Goal: Task Accomplishment & Management: Use online tool/utility

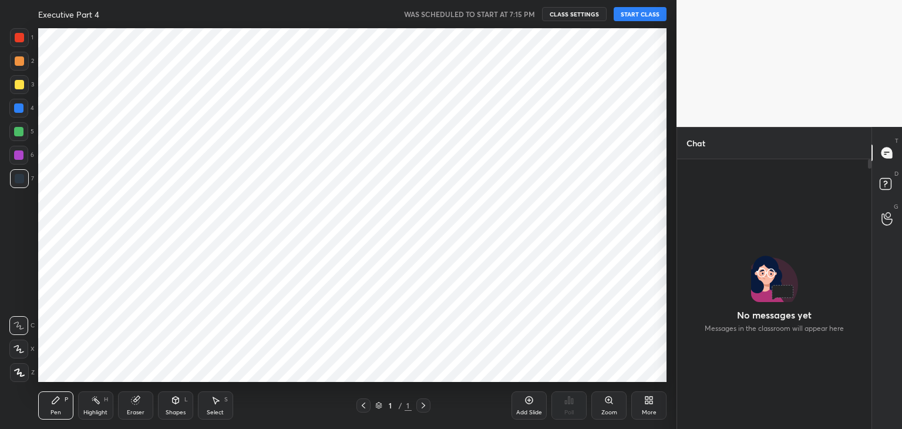
scroll to position [58355, 58080]
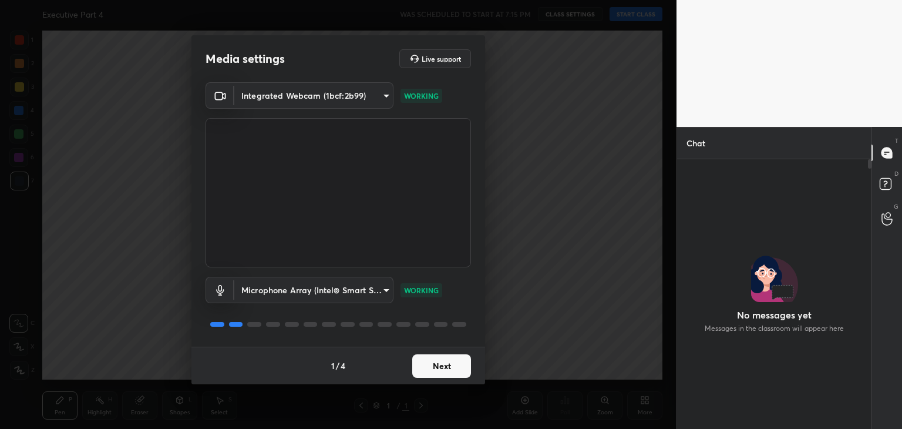
click at [452, 369] on button "Next" at bounding box center [441, 365] width 59 height 23
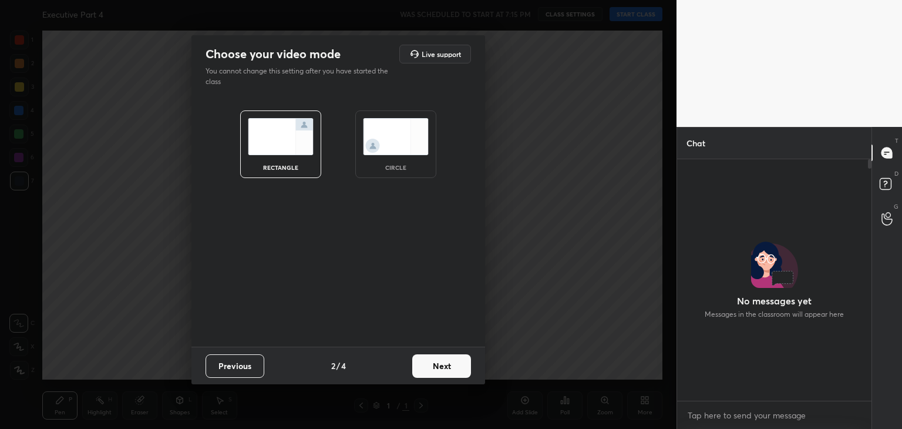
scroll to position [418, 0]
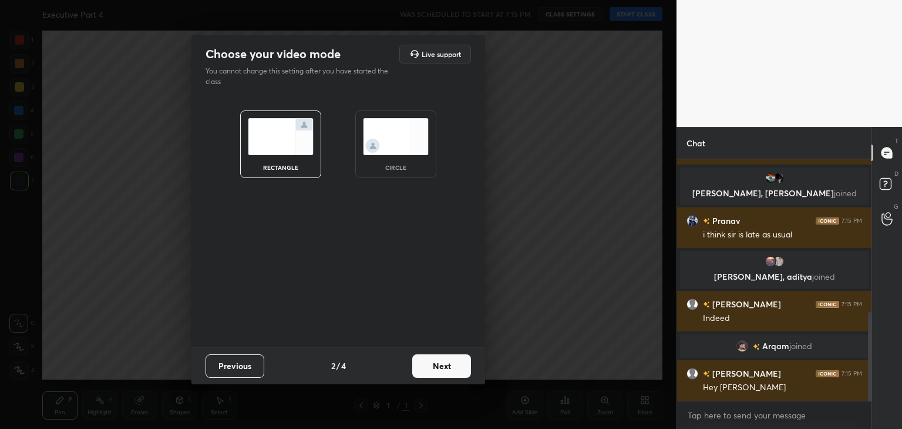
click at [410, 151] on img at bounding box center [396, 136] width 66 height 37
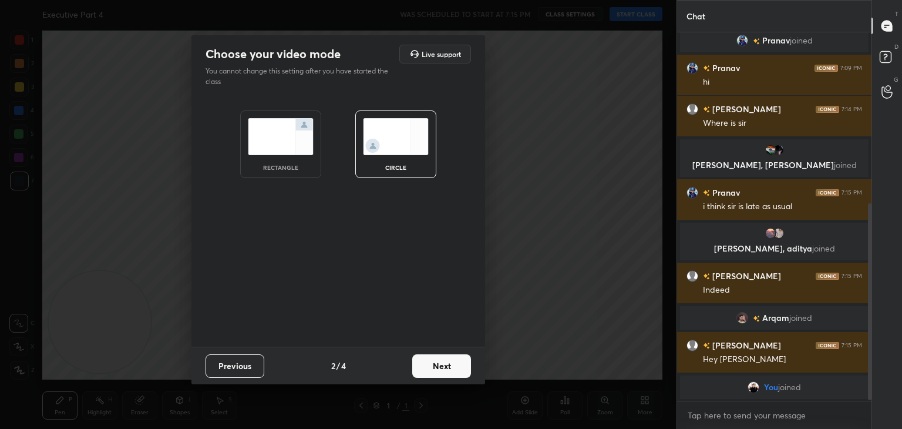
scroll to position [319, 0]
click at [438, 369] on button "Next" at bounding box center [441, 365] width 59 height 23
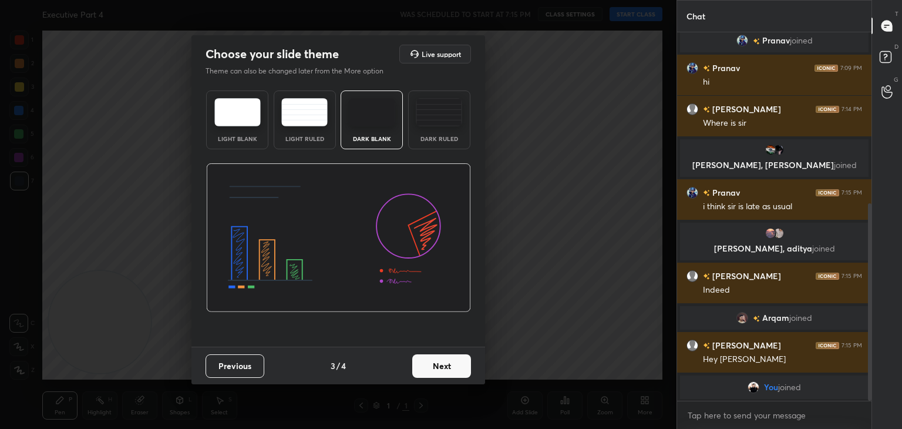
click at [438, 369] on button "Next" at bounding box center [441, 365] width 59 height 23
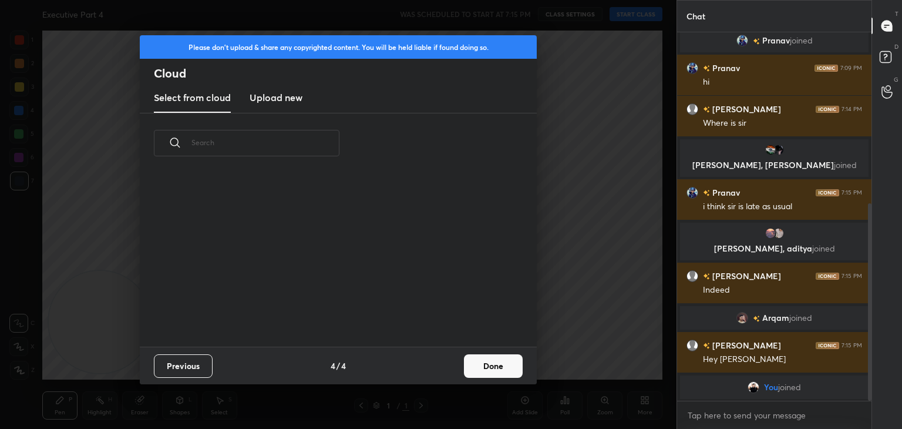
scroll to position [345, 0]
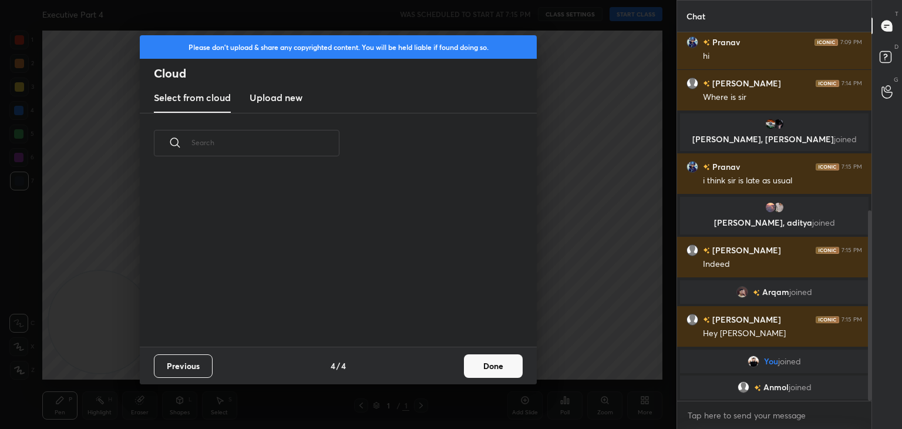
click at [291, 100] on h3 "Upload new" at bounding box center [276, 97] width 53 height 14
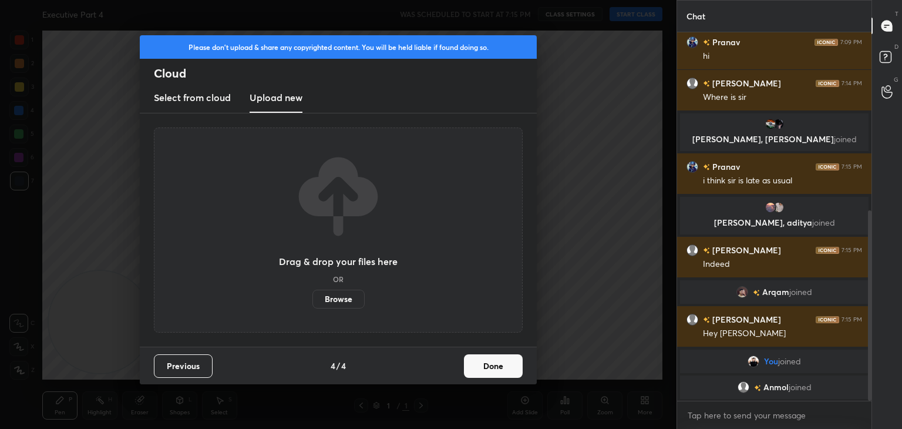
click at [349, 301] on label "Browse" at bounding box center [338, 298] width 52 height 19
click at [312, 301] on input "Browse" at bounding box center [312, 298] width 0 height 19
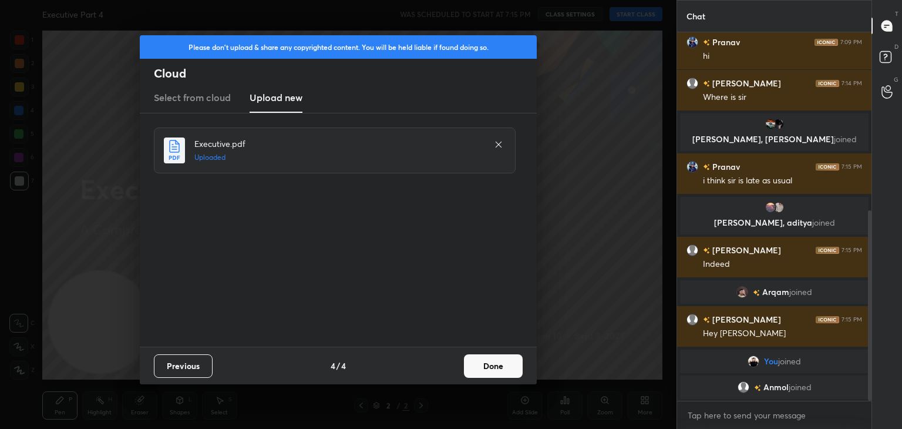
click at [491, 365] on button "Done" at bounding box center [493, 365] width 59 height 23
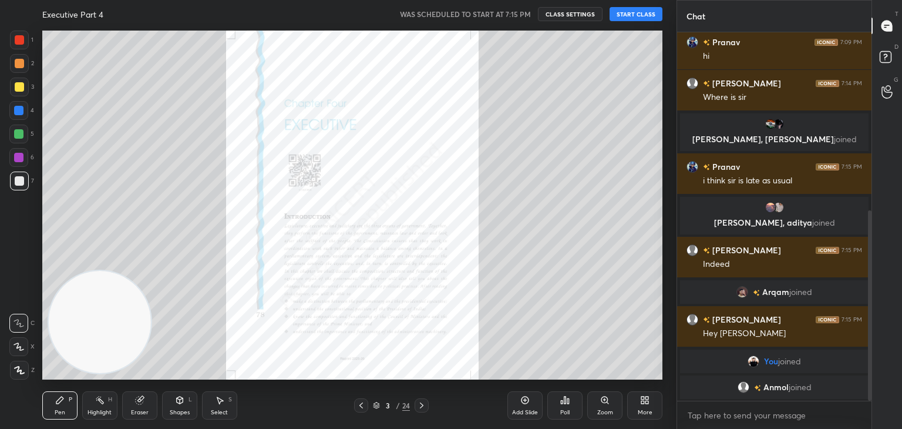
scroll to position [386, 0]
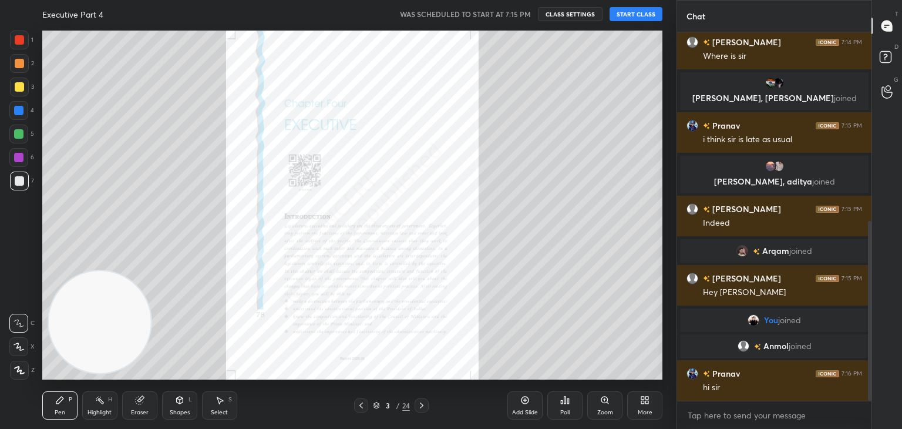
click at [634, 15] on button "START CLASS" at bounding box center [635, 14] width 53 height 14
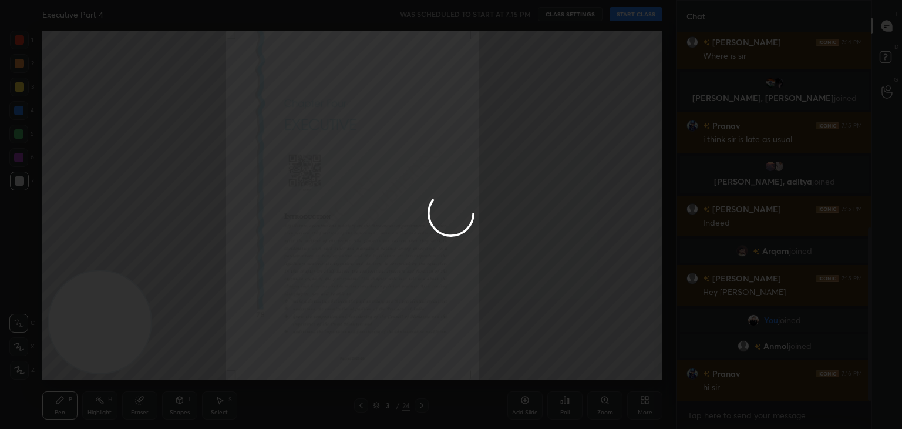
scroll to position [414, 0]
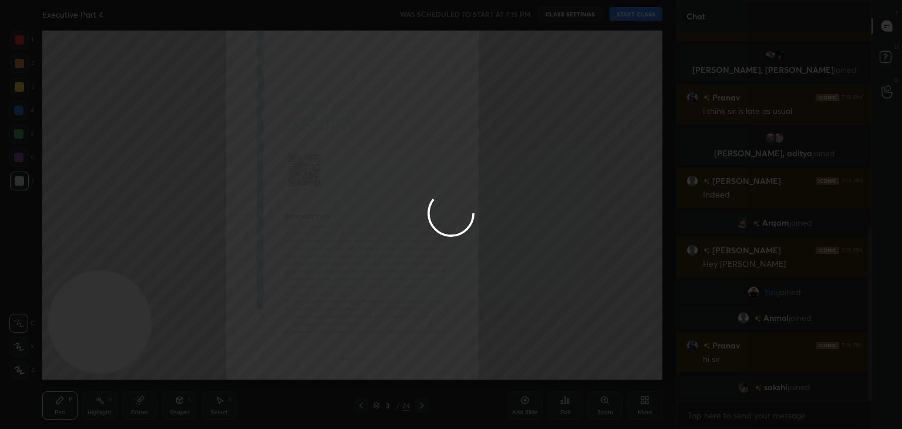
type textarea "x"
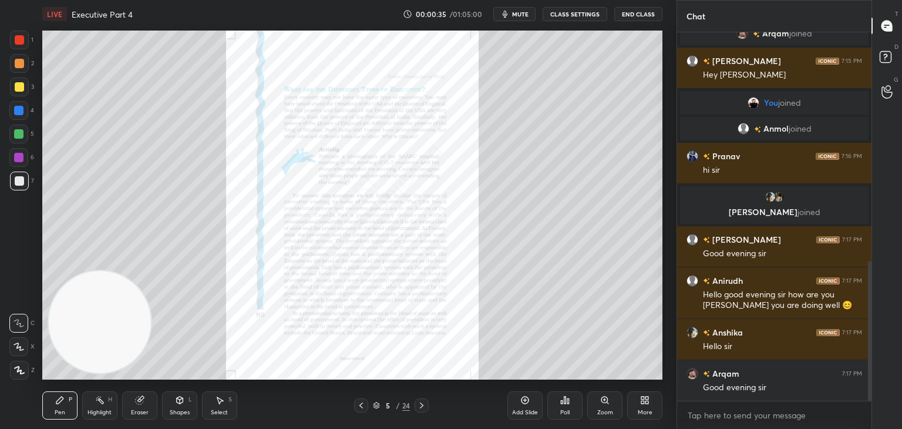
scroll to position [645, 0]
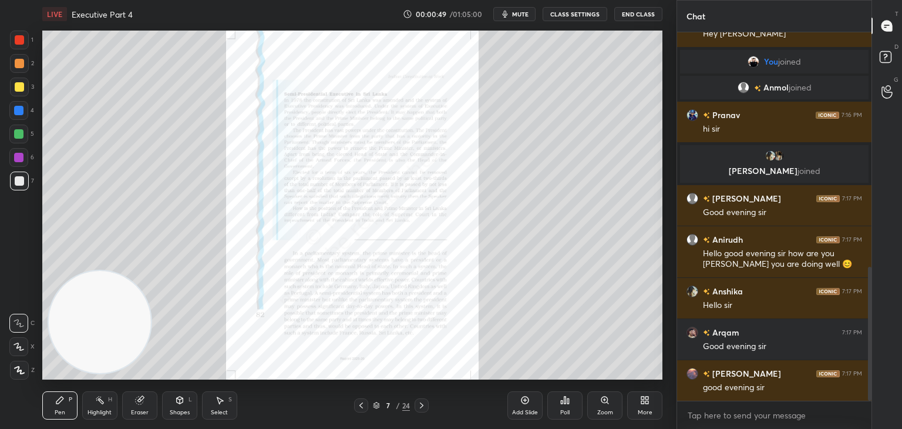
click at [139, 409] on div "Eraser" at bounding box center [140, 412] width 18 height 6
click at [19, 369] on span "Erase all" at bounding box center [19, 370] width 18 height 8
click at [606, 406] on div "Zoom" at bounding box center [604, 405] width 35 height 28
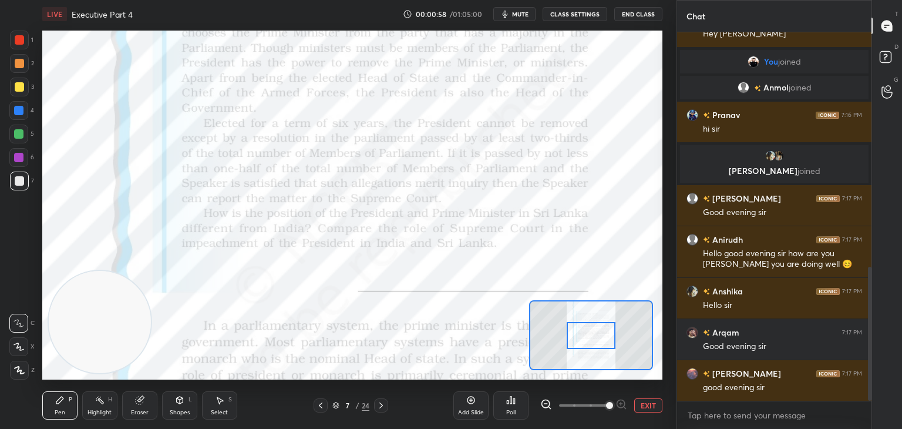
drag, startPoint x: 575, startPoint y: 407, endPoint x: 621, endPoint y: 406, distance: 45.8
click at [613, 406] on span at bounding box center [609, 405] width 7 height 7
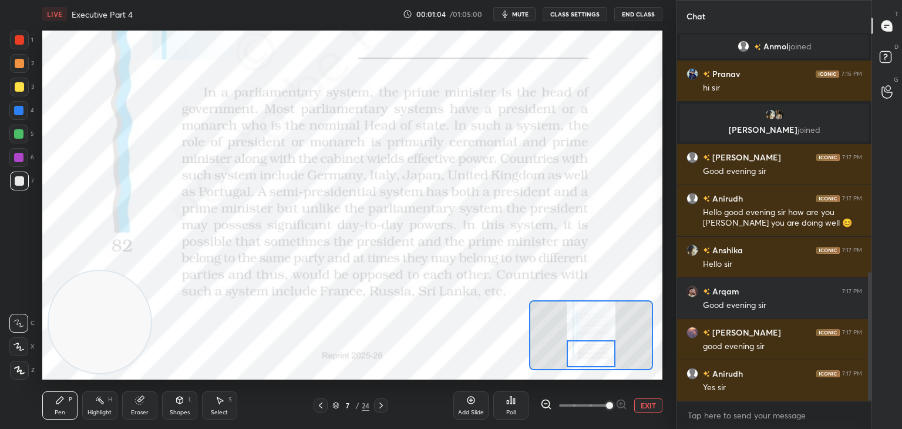
drag, startPoint x: 599, startPoint y: 333, endPoint x: 600, endPoint y: 351, distance: 18.2
click at [600, 351] on div at bounding box center [591, 353] width 49 height 27
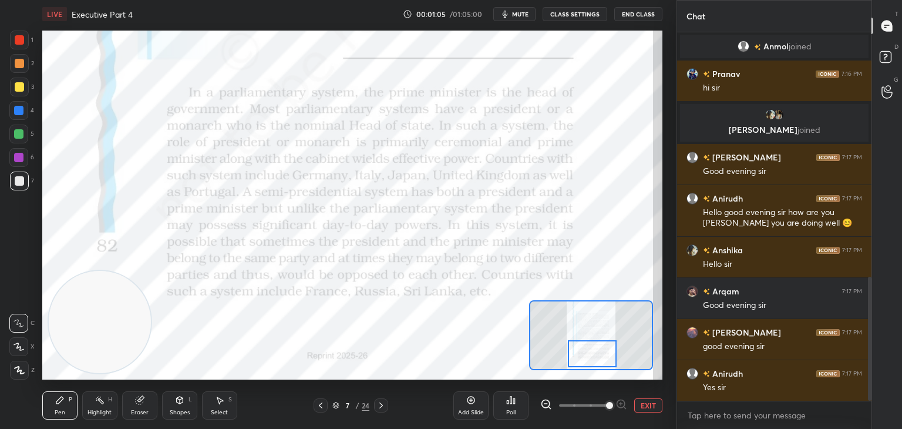
scroll to position [727, 0]
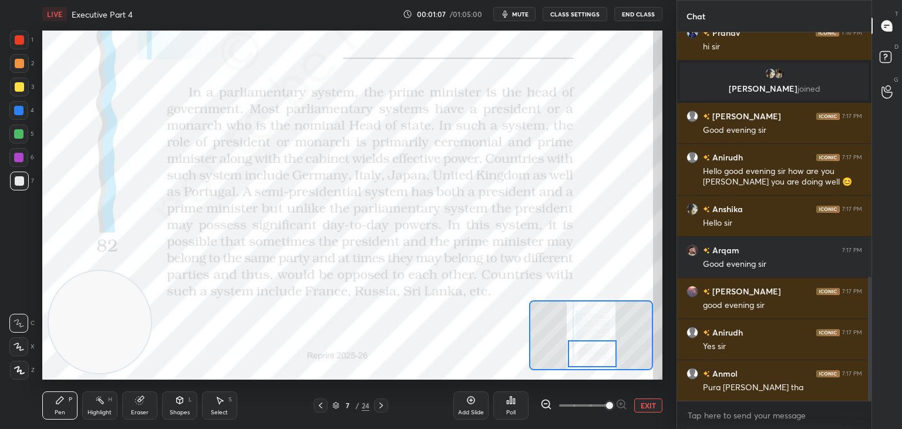
click at [22, 41] on div at bounding box center [19, 39] width 9 height 9
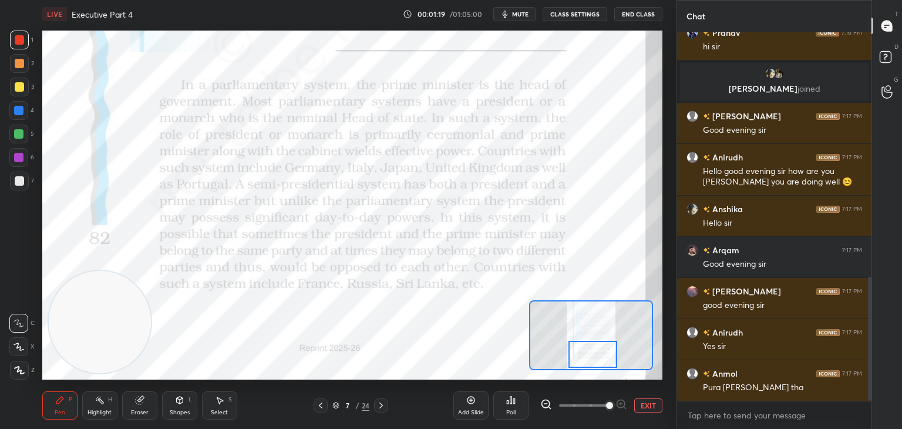
click at [592, 352] on div at bounding box center [592, 354] width 49 height 27
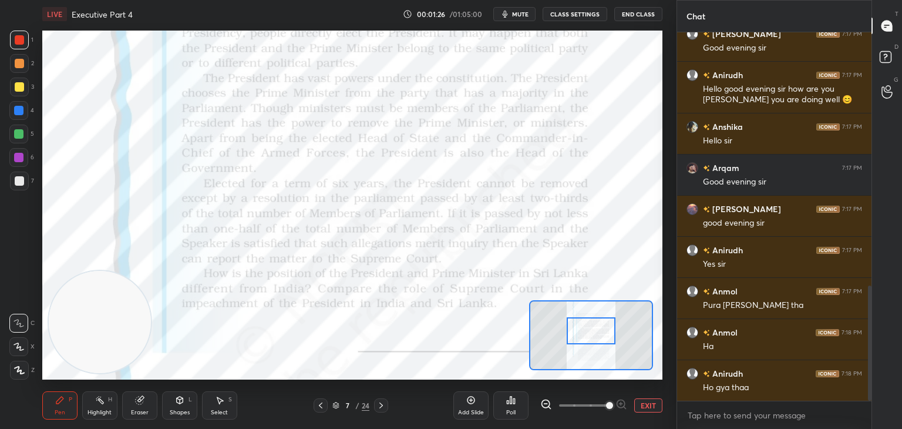
scroll to position [850, 0]
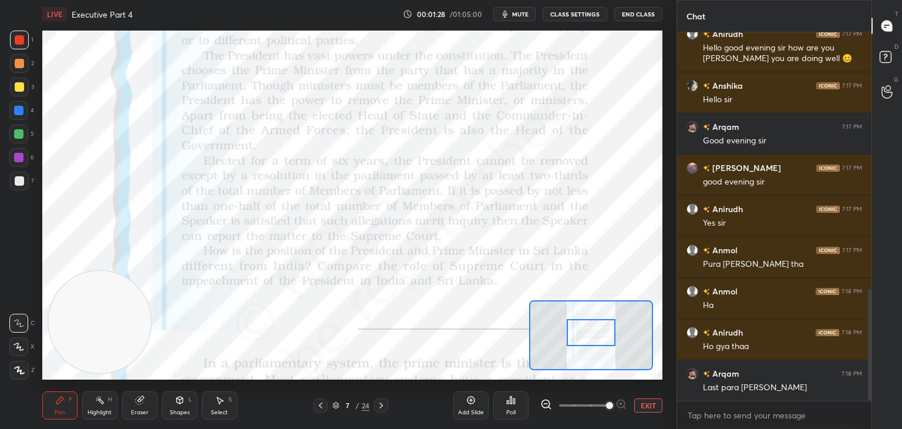
drag, startPoint x: 592, startPoint y: 352, endPoint x: 591, endPoint y: 330, distance: 22.3
click at [591, 330] on div at bounding box center [591, 332] width 49 height 27
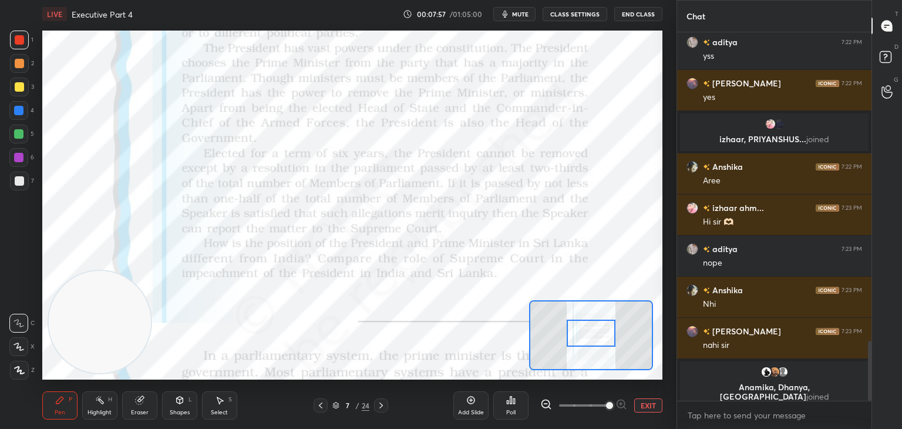
scroll to position [1875, 0]
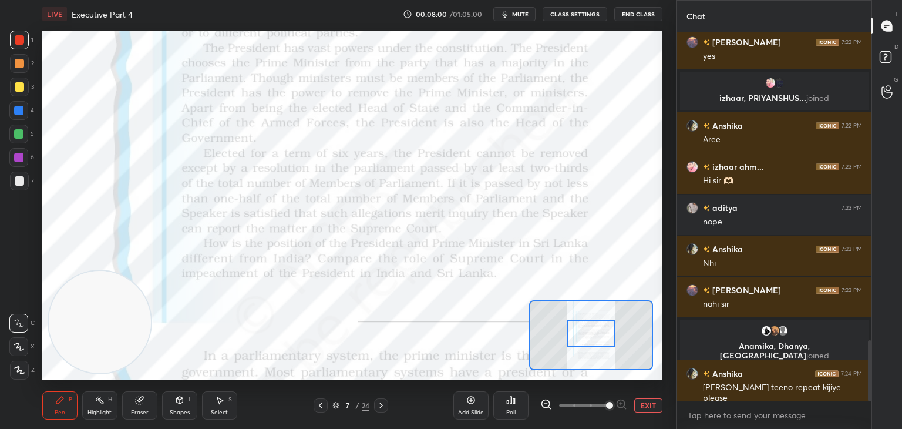
click at [468, 407] on div "Add Slide" at bounding box center [470, 405] width 35 height 28
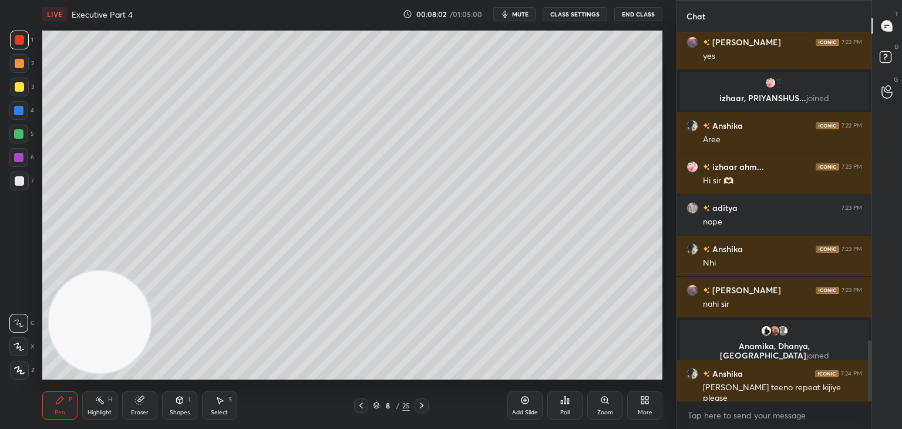
click at [20, 371] on icon at bounding box center [19, 370] width 11 height 8
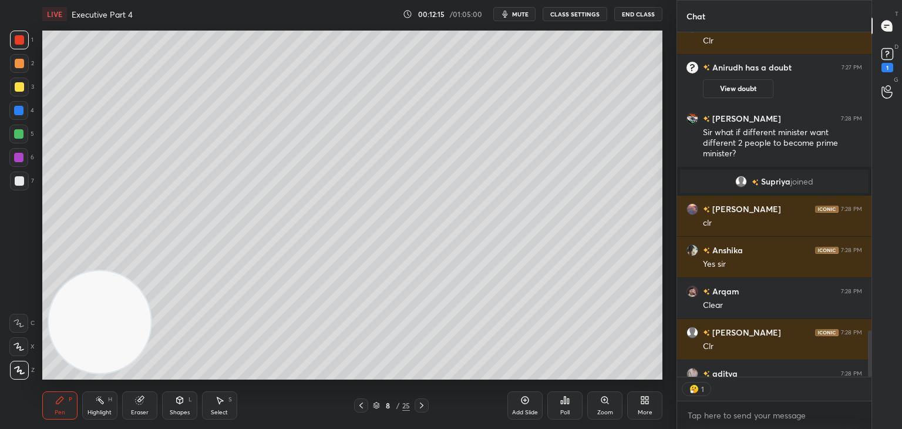
scroll to position [4, 4]
click at [664, 120] on div "Setting up your live class Poll for secs No correct answer Start poll" at bounding box center [352, 204] width 629 height 353
click at [667, 114] on div "1 2 3 4 5 6 7 C X Z C X Z E E Erase all H H LIVE Executive Part 4 00:12:31 / 01…" at bounding box center [338, 214] width 676 height 429
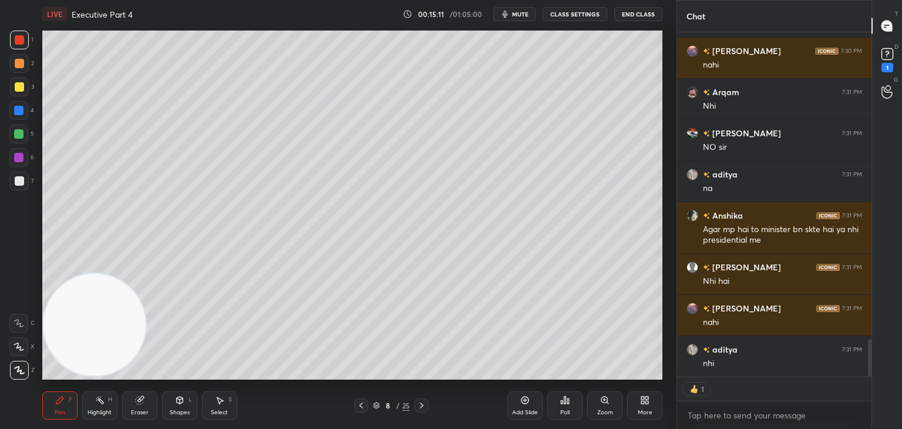
scroll to position [2849, 0]
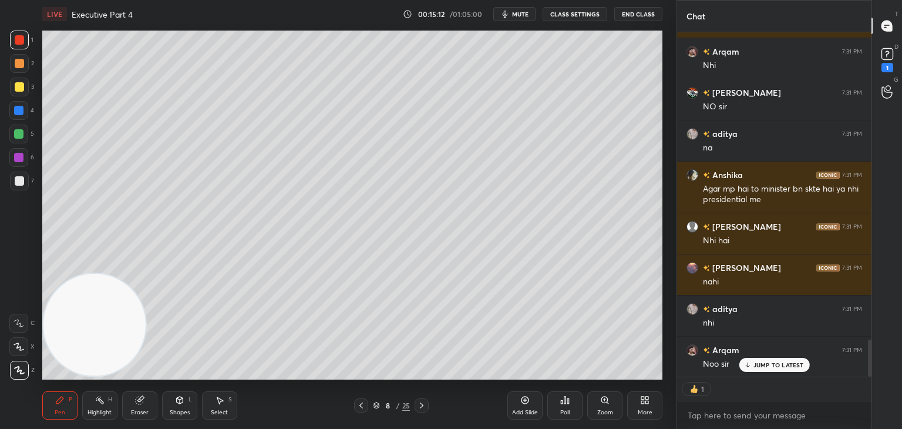
click at [143, 402] on icon at bounding box center [139, 399] width 9 height 9
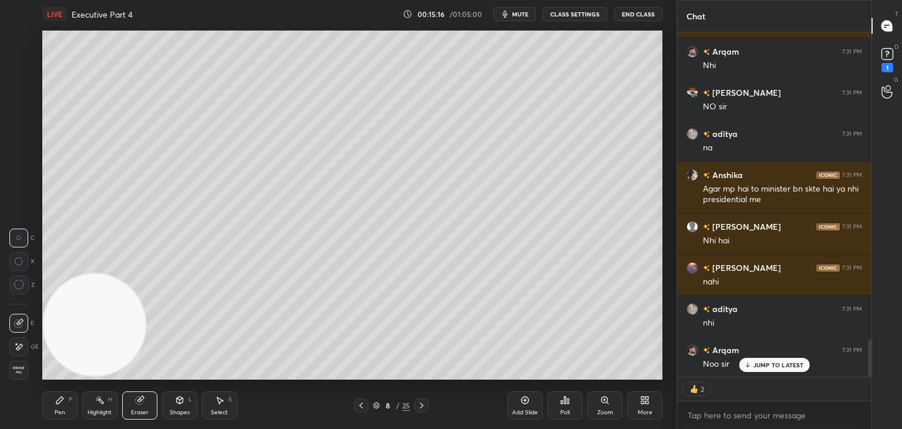
click at [59, 404] on icon at bounding box center [59, 399] width 9 height 9
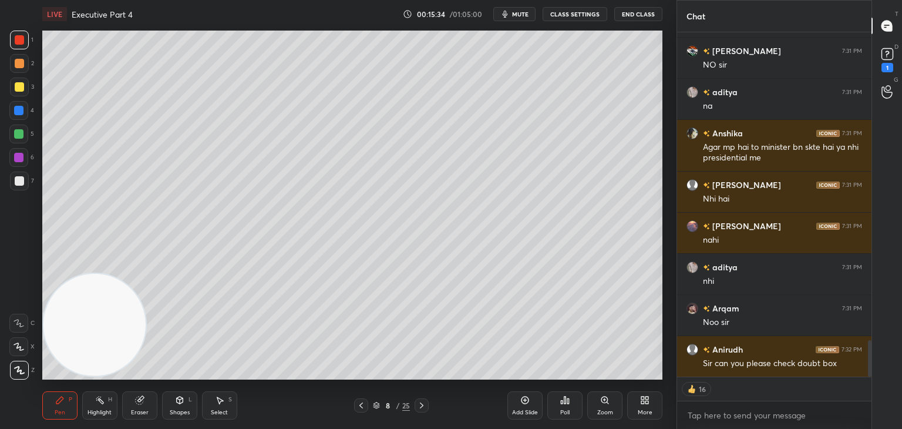
scroll to position [2931, 0]
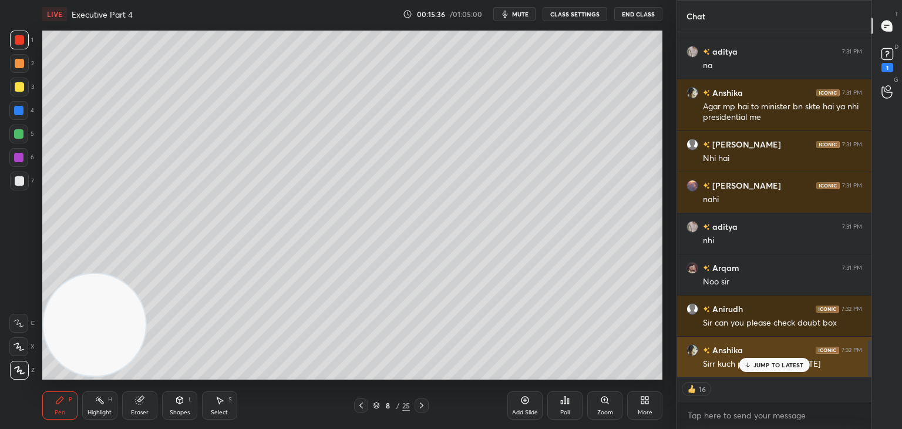
click at [763, 361] on p "JUMP TO LATEST" at bounding box center [778, 364] width 50 height 7
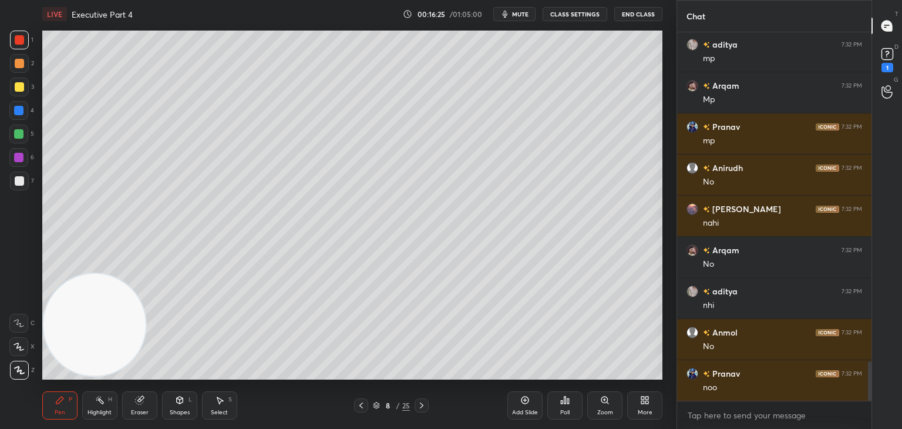
scroll to position [3146, 0]
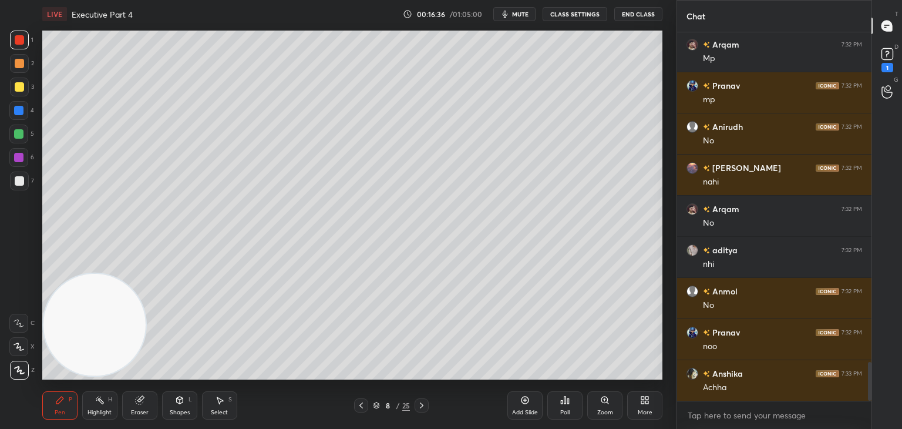
click at [528, 403] on icon at bounding box center [524, 399] width 9 height 9
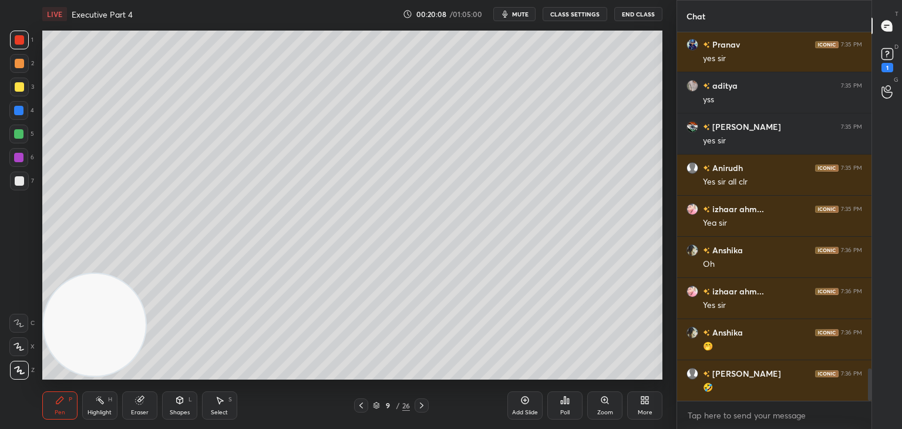
scroll to position [3834, 0]
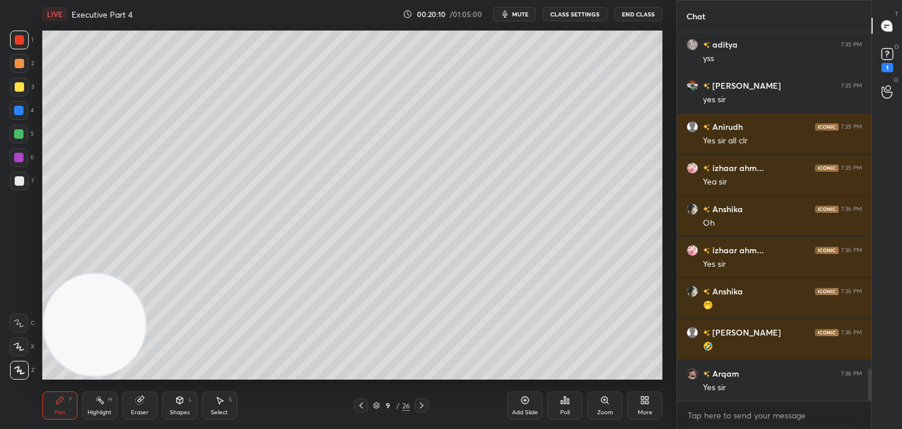
click at [668, 90] on div "1 2 3 4 5 6 7 C X Z C X Z E E Erase all H H LIVE Executive Part 4 00:20:10 / 01…" at bounding box center [338, 214] width 676 height 429
click at [672, 87] on div "1 2 3 4 5 6 7 C X Z C X Z E E Erase all H H LIVE Executive Part 4 00:20:11 / 01…" at bounding box center [338, 214] width 676 height 429
click at [663, 92] on div "Setting up your live class Poll for secs No correct answer Start poll" at bounding box center [352, 204] width 629 height 353
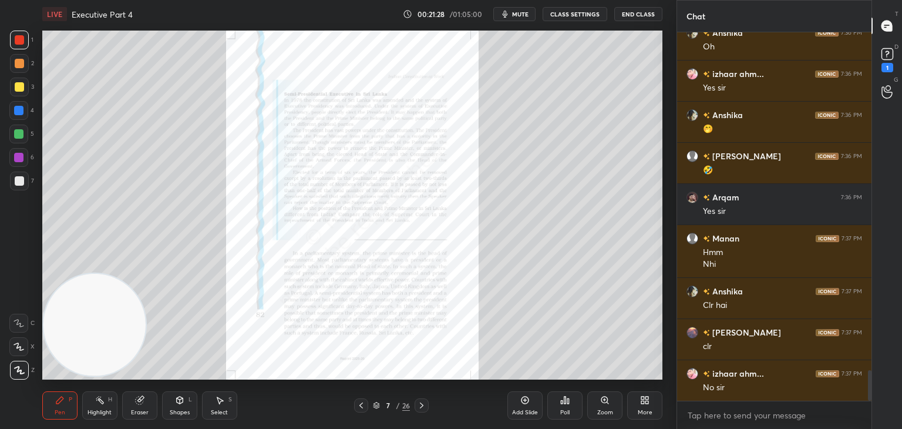
scroll to position [4051, 0]
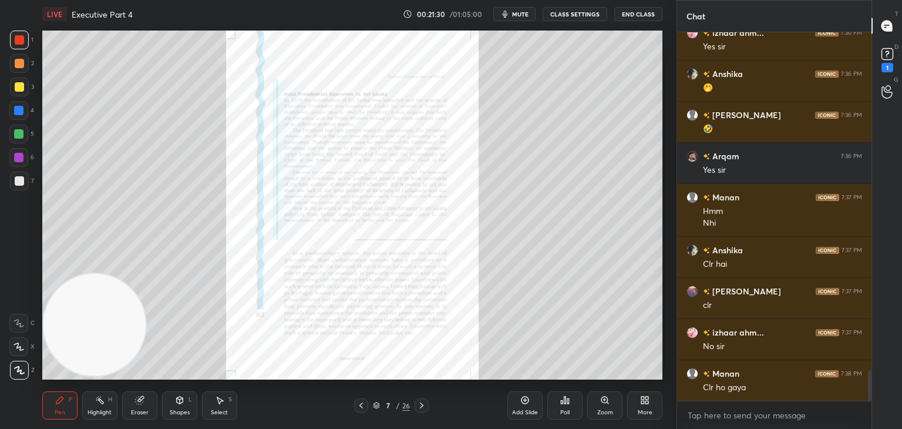
click at [604, 403] on icon at bounding box center [604, 399] width 9 height 9
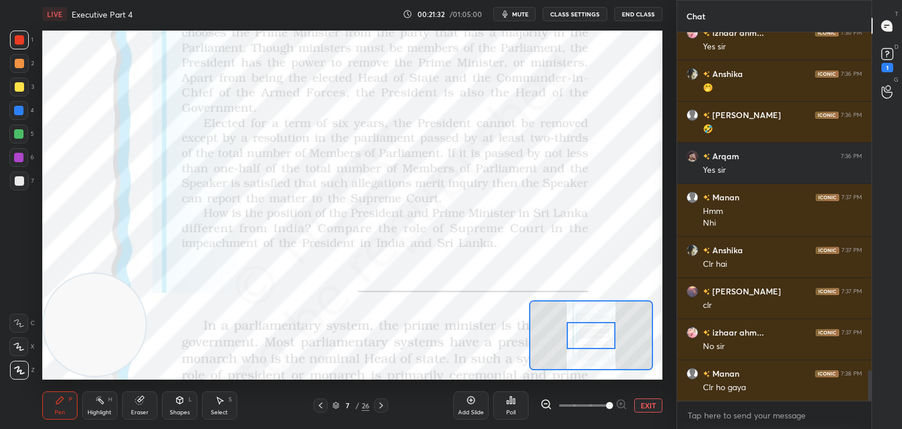
scroll to position [4092, 0]
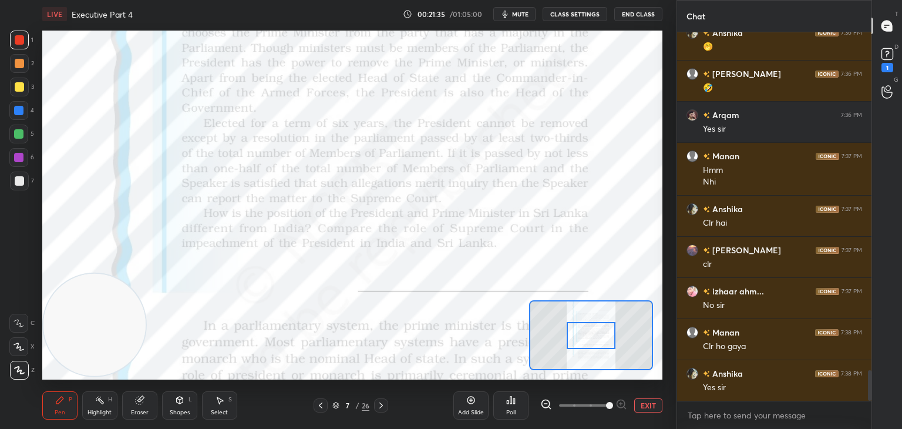
click at [15, 322] on icon at bounding box center [19, 323] width 11 height 8
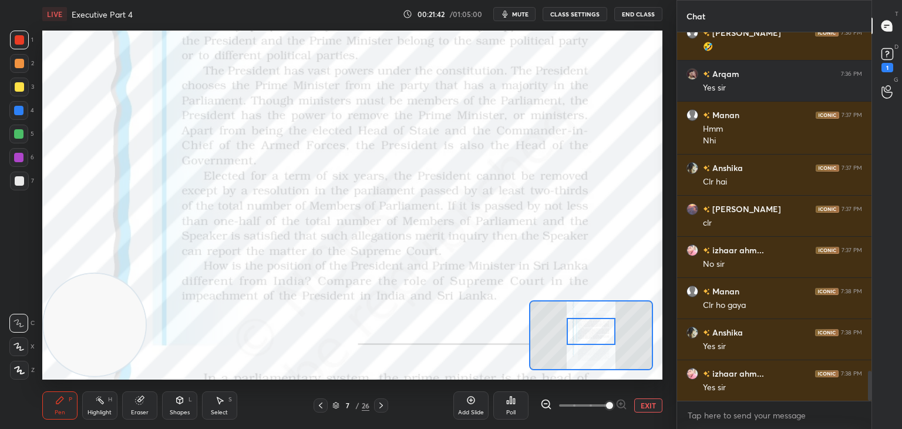
click at [587, 328] on div at bounding box center [591, 331] width 49 height 27
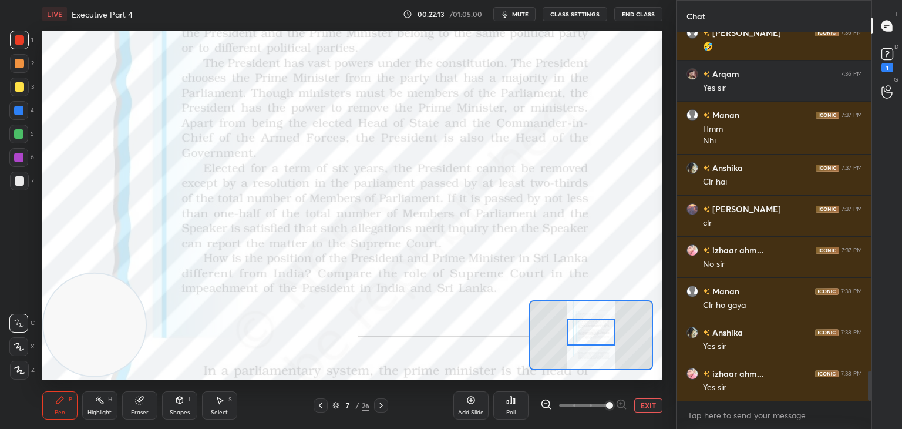
click at [472, 405] on icon at bounding box center [470, 399] width 9 height 9
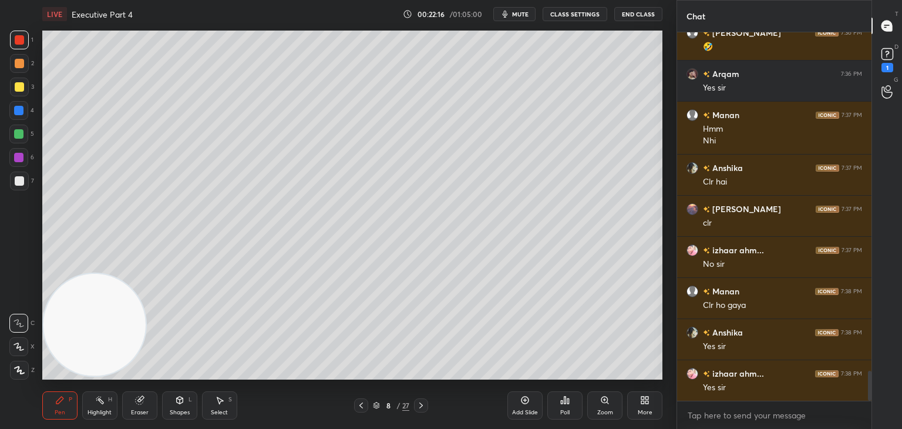
click at [19, 368] on icon at bounding box center [19, 369] width 9 height 7
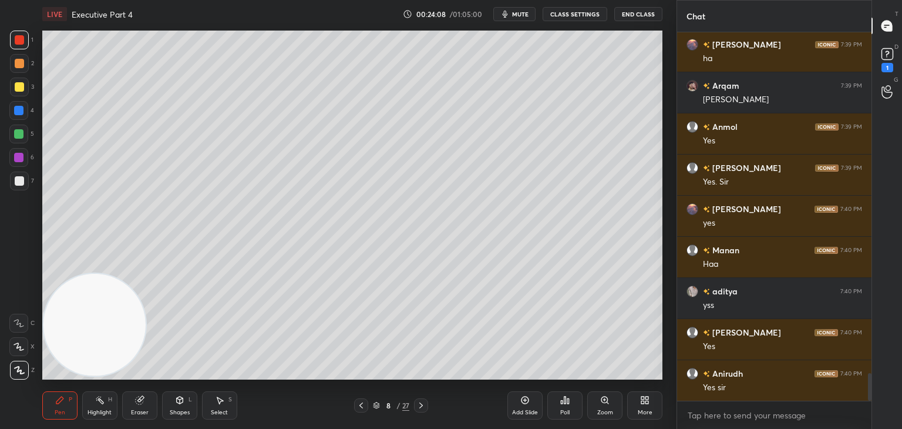
scroll to position [4626, 0]
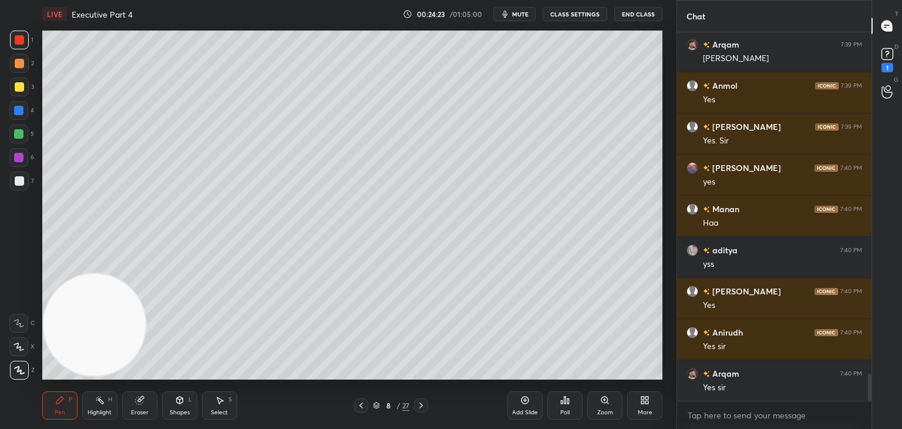
click at [669, 110] on div "1 2 3 4 5 6 7 C X Z C X Z E E Erase all H H LIVE Executive Part 4 00:24:23 / 01…" at bounding box center [338, 214] width 676 height 429
click at [141, 400] on icon at bounding box center [140, 400] width 8 height 8
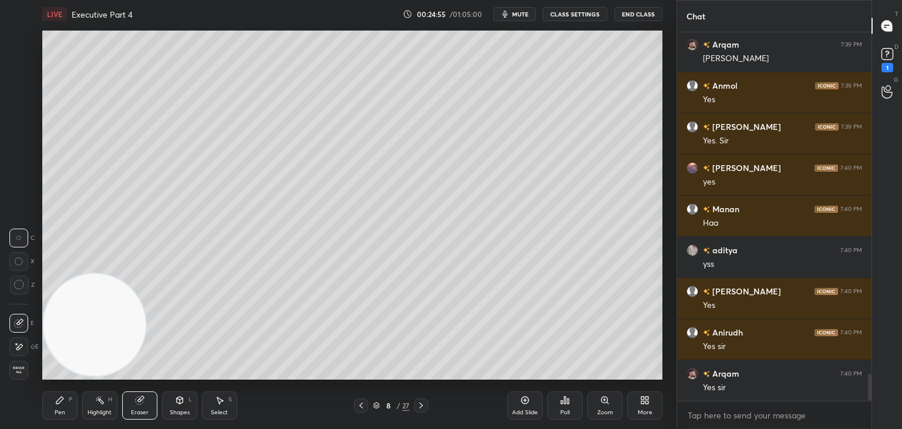
click at [57, 399] on icon at bounding box center [59, 399] width 9 height 9
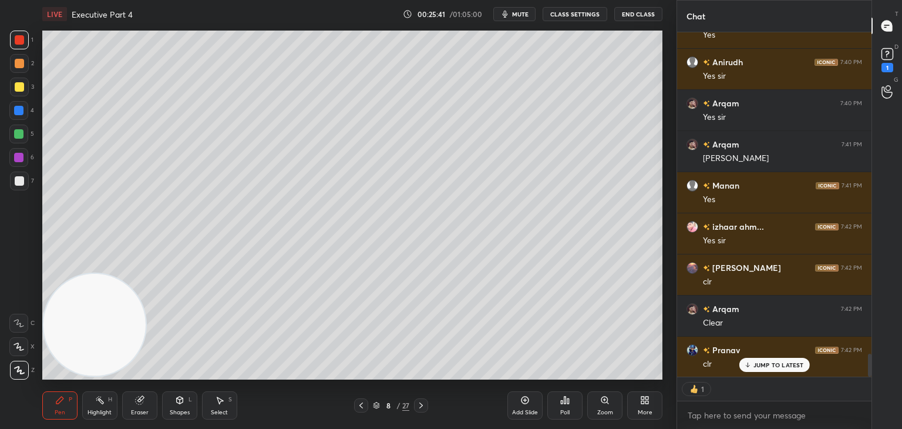
scroll to position [4938, 0]
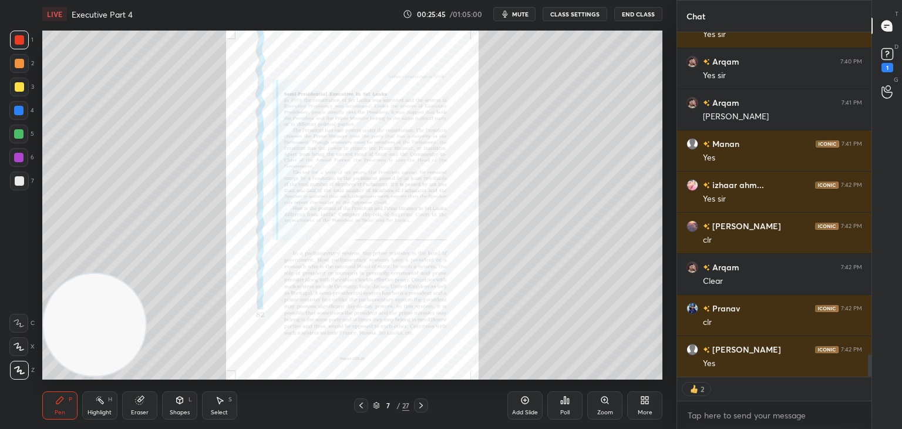
click at [608, 403] on icon at bounding box center [607, 403] width 2 height 2
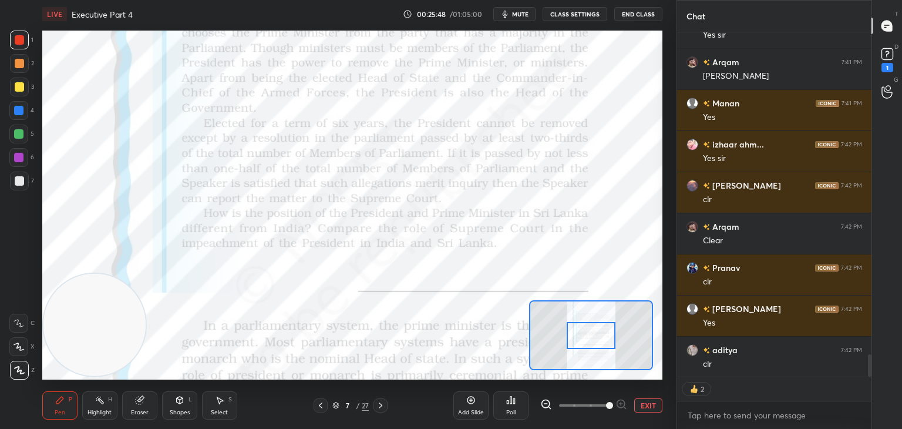
scroll to position [5020, 0]
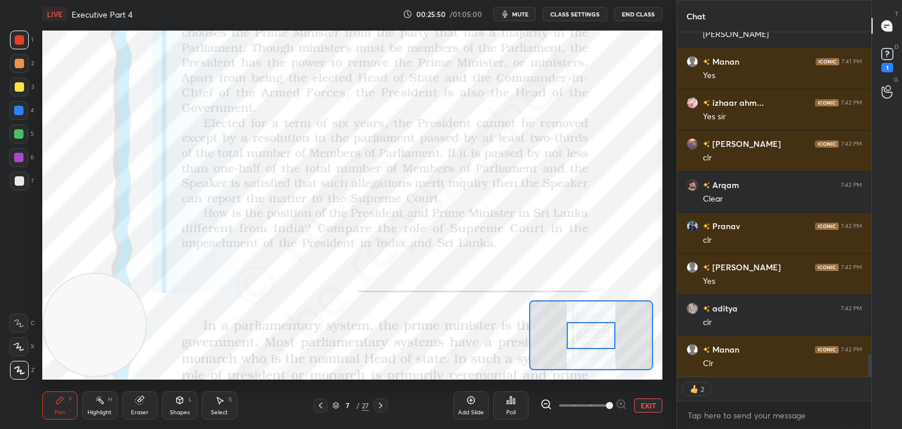
click at [21, 323] on icon at bounding box center [19, 323] width 11 height 8
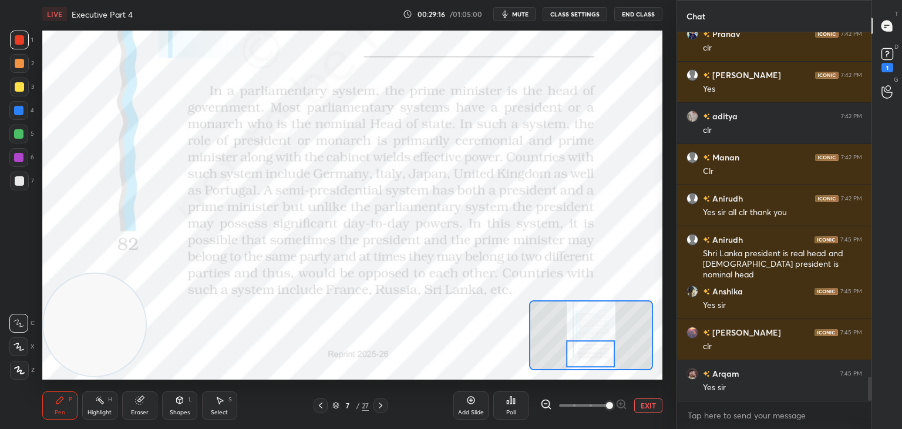
scroll to position [5253, 0]
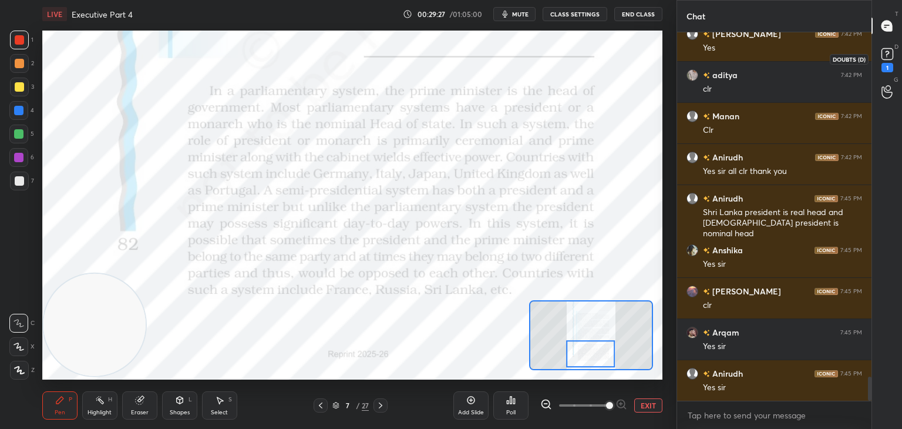
click at [884, 57] on rect at bounding box center [886, 54] width 11 height 11
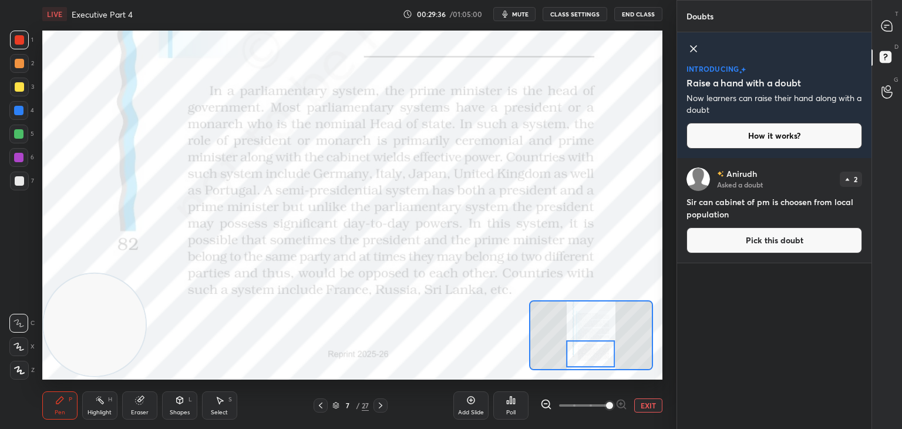
click at [695, 48] on icon at bounding box center [693, 49] width 14 height 14
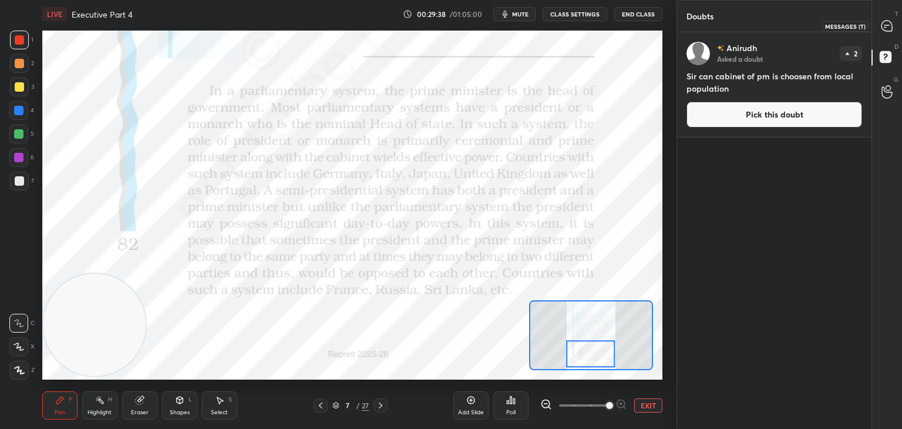
click at [890, 28] on icon at bounding box center [886, 26] width 11 height 11
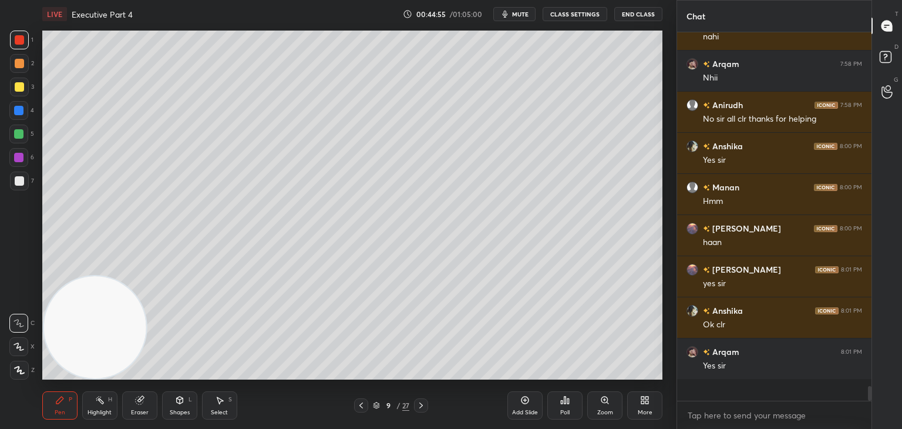
scroll to position [365, 191]
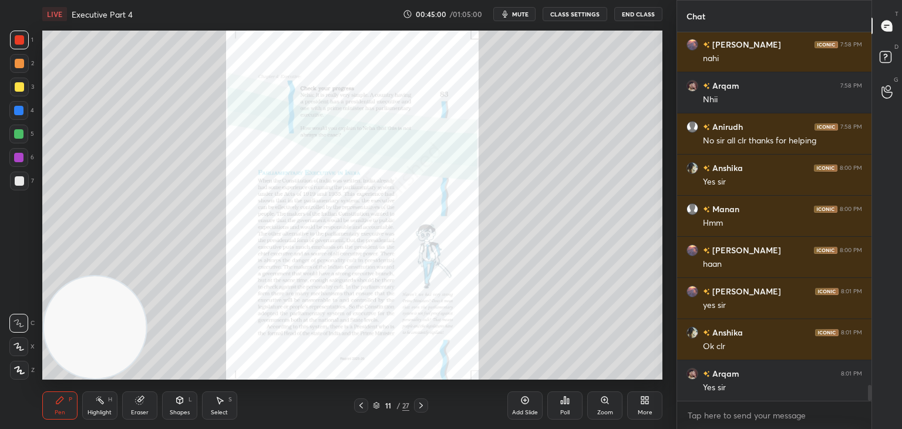
click at [604, 407] on div "Zoom" at bounding box center [604, 405] width 35 height 28
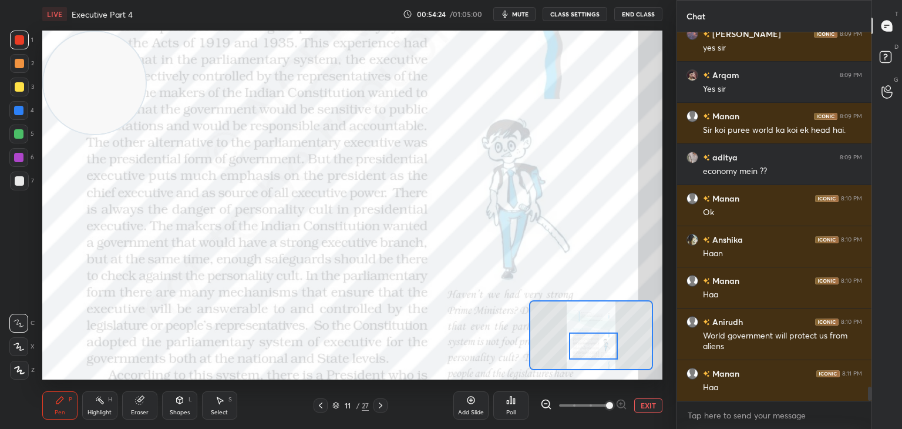
scroll to position [9505, 0]
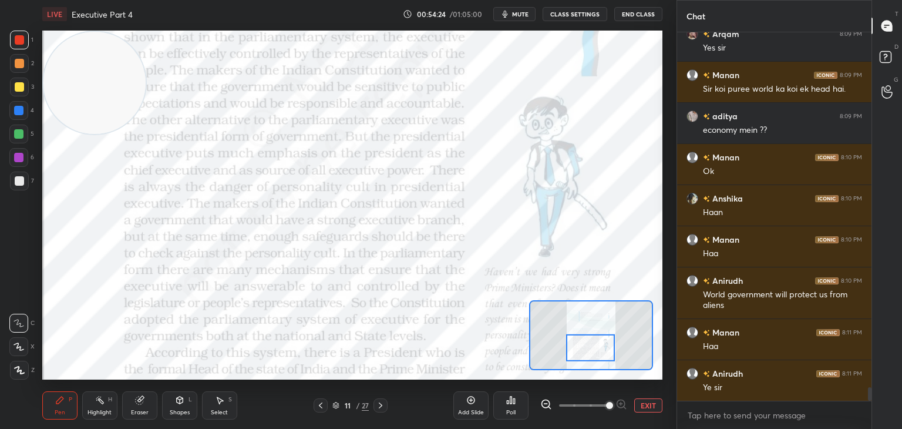
drag, startPoint x: 599, startPoint y: 336, endPoint x: 599, endPoint y: 350, distance: 14.1
click at [599, 350] on div at bounding box center [590, 346] width 49 height 27
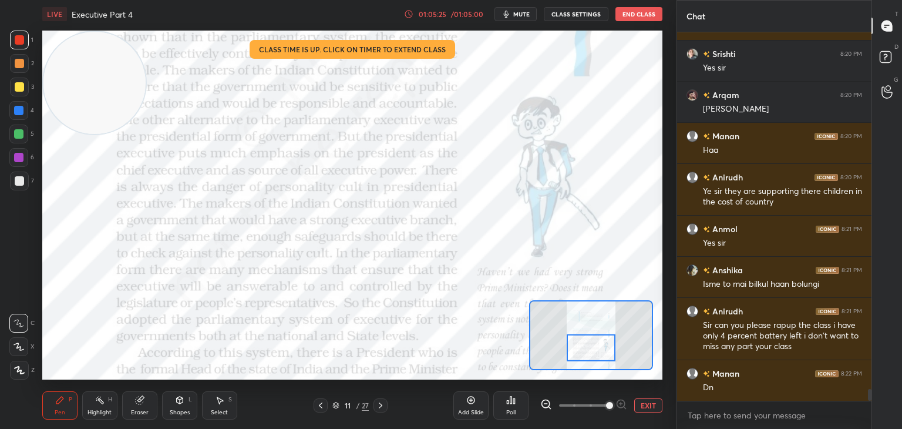
scroll to position [10950, 0]
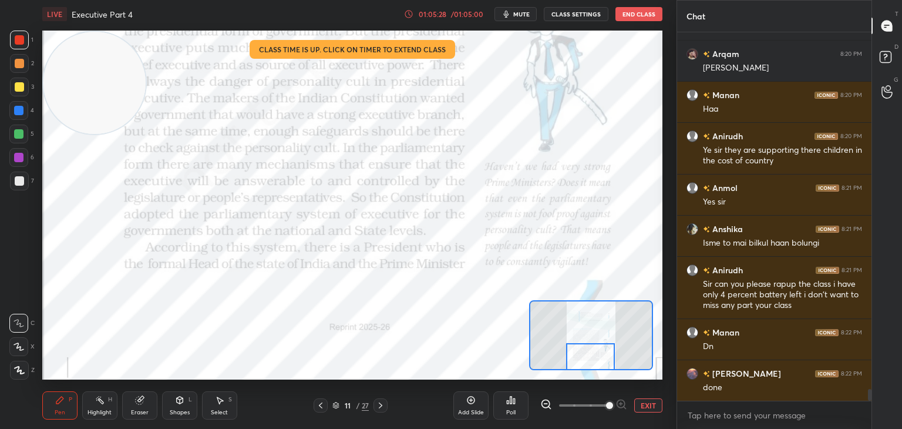
drag, startPoint x: 585, startPoint y: 339, endPoint x: 585, endPoint y: 352, distance: 12.9
click at [585, 352] on div at bounding box center [590, 356] width 49 height 27
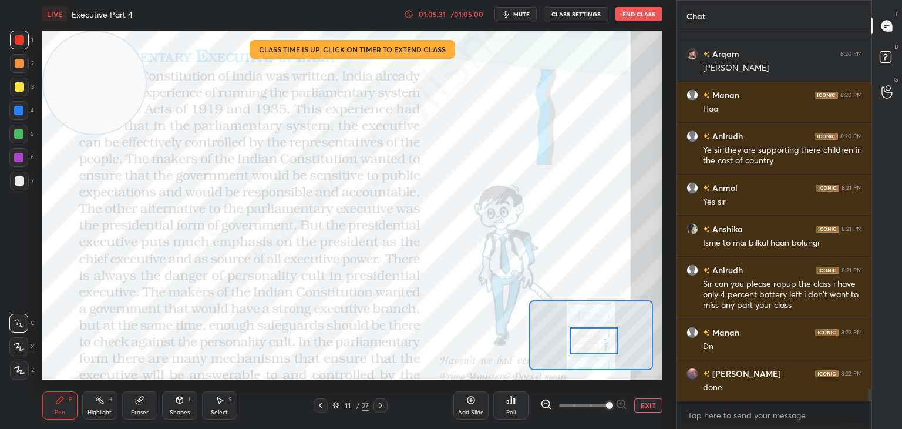
drag, startPoint x: 585, startPoint y: 352, endPoint x: 588, endPoint y: 336, distance: 16.2
click at [588, 336] on div at bounding box center [593, 340] width 49 height 27
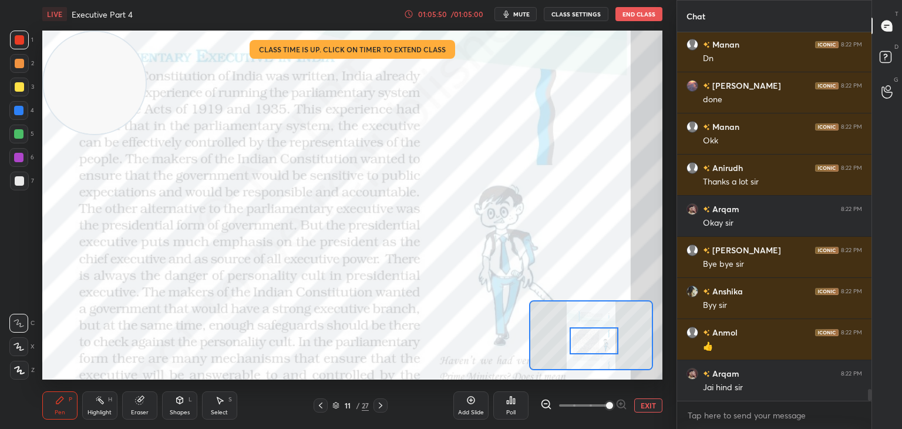
scroll to position [11279, 0]
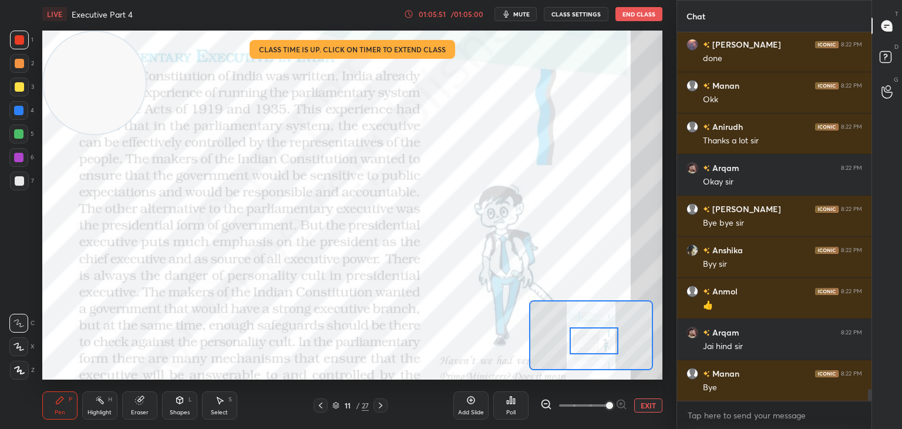
click at [628, 18] on button "End Class" at bounding box center [638, 14] width 47 height 14
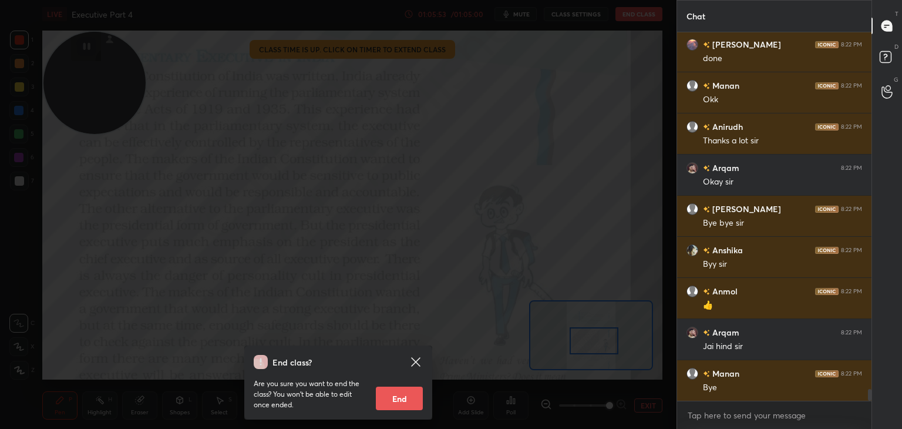
click at [395, 398] on button "End" at bounding box center [399, 397] width 47 height 23
type textarea "x"
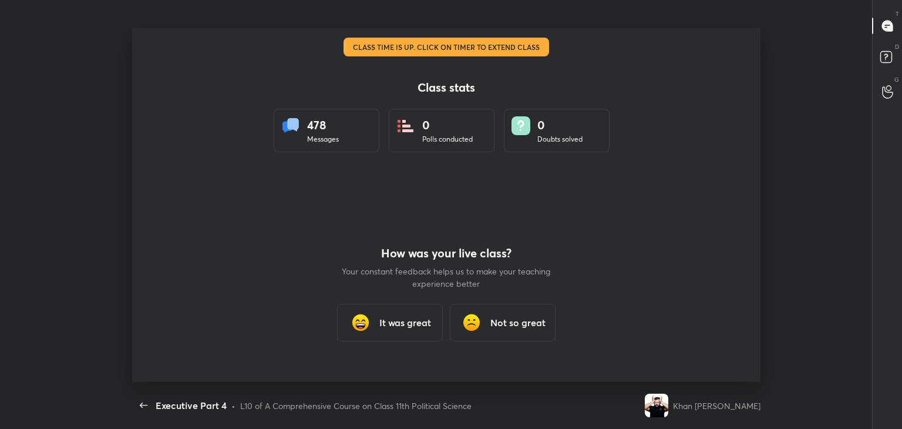
scroll to position [0, 0]
click at [400, 322] on h3 "It was great" at bounding box center [405, 322] width 52 height 14
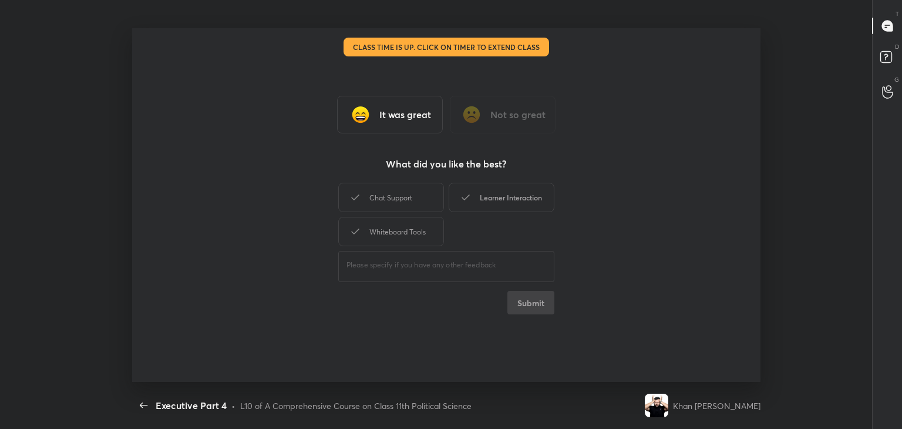
click at [505, 183] on div "Learner Interaction" at bounding box center [502, 197] width 106 height 29
click at [402, 240] on div "Whiteboard Tools" at bounding box center [391, 231] width 106 height 29
click at [532, 303] on button "Submit" at bounding box center [530, 302] width 47 height 23
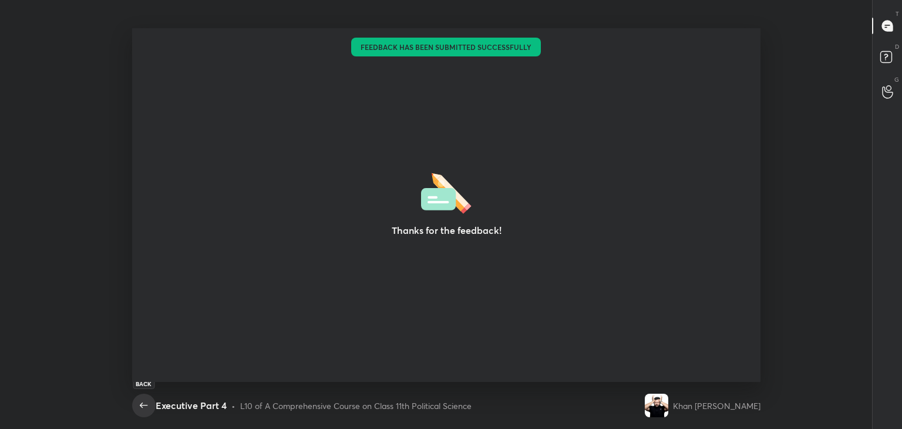
click at [140, 403] on icon "button" at bounding box center [144, 405] width 14 height 14
